Goal: Task Accomplishment & Management: Manage account settings

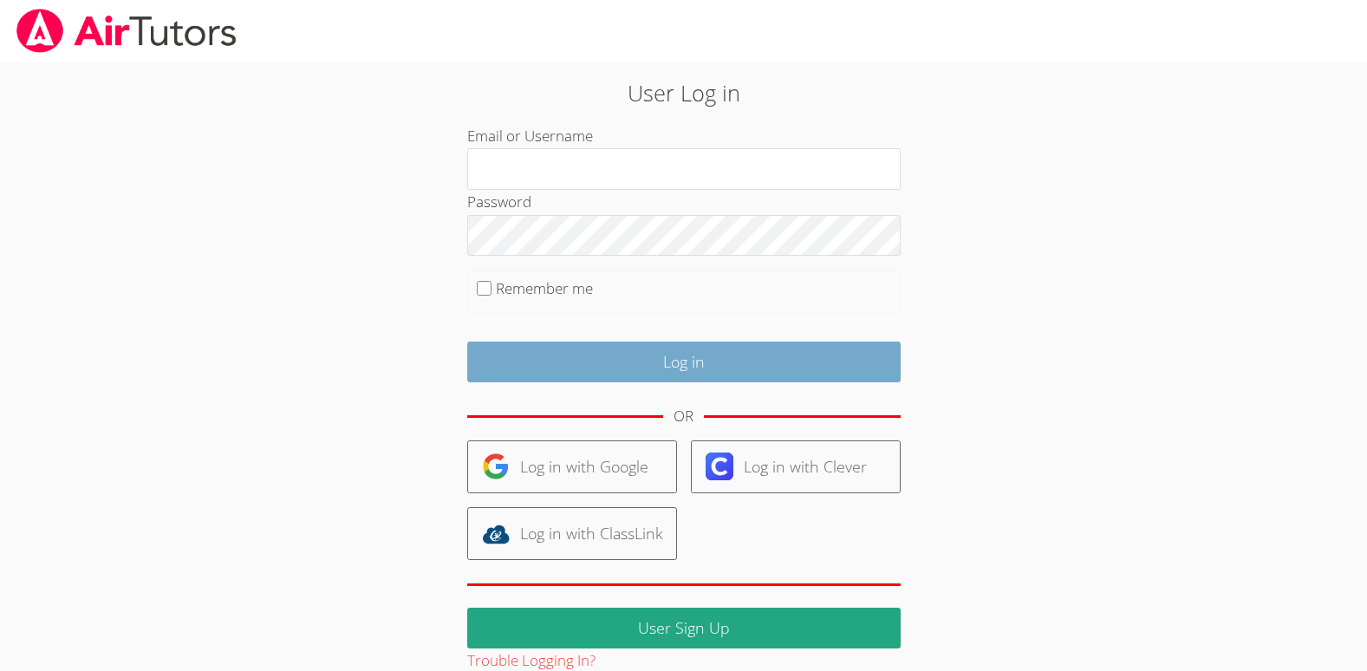
type input "[EMAIL_ADDRESS][DOMAIN_NAME]"
click at [561, 375] on input "Log in" at bounding box center [684, 362] width 434 height 41
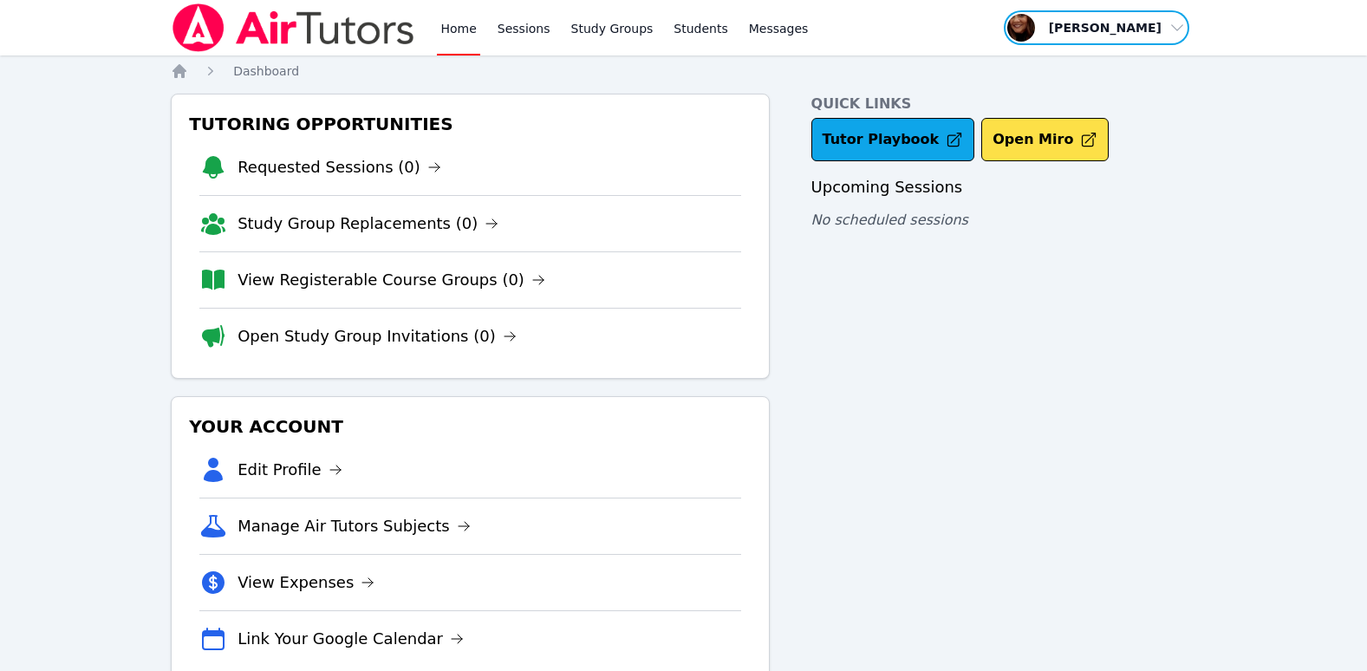
click at [1160, 23] on span "button" at bounding box center [1096, 28] width 189 height 38
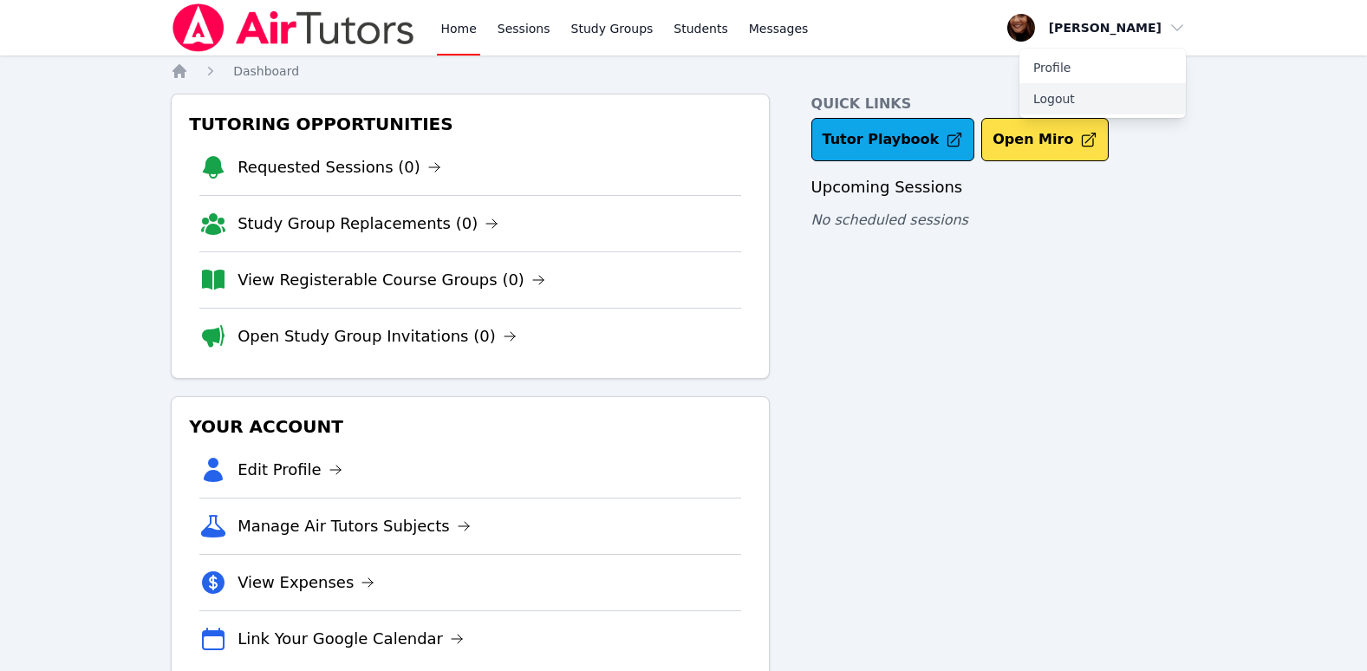
click at [1069, 94] on button "Logout" at bounding box center [1103, 98] width 166 height 31
